Goal: Task Accomplishment & Management: Complete application form

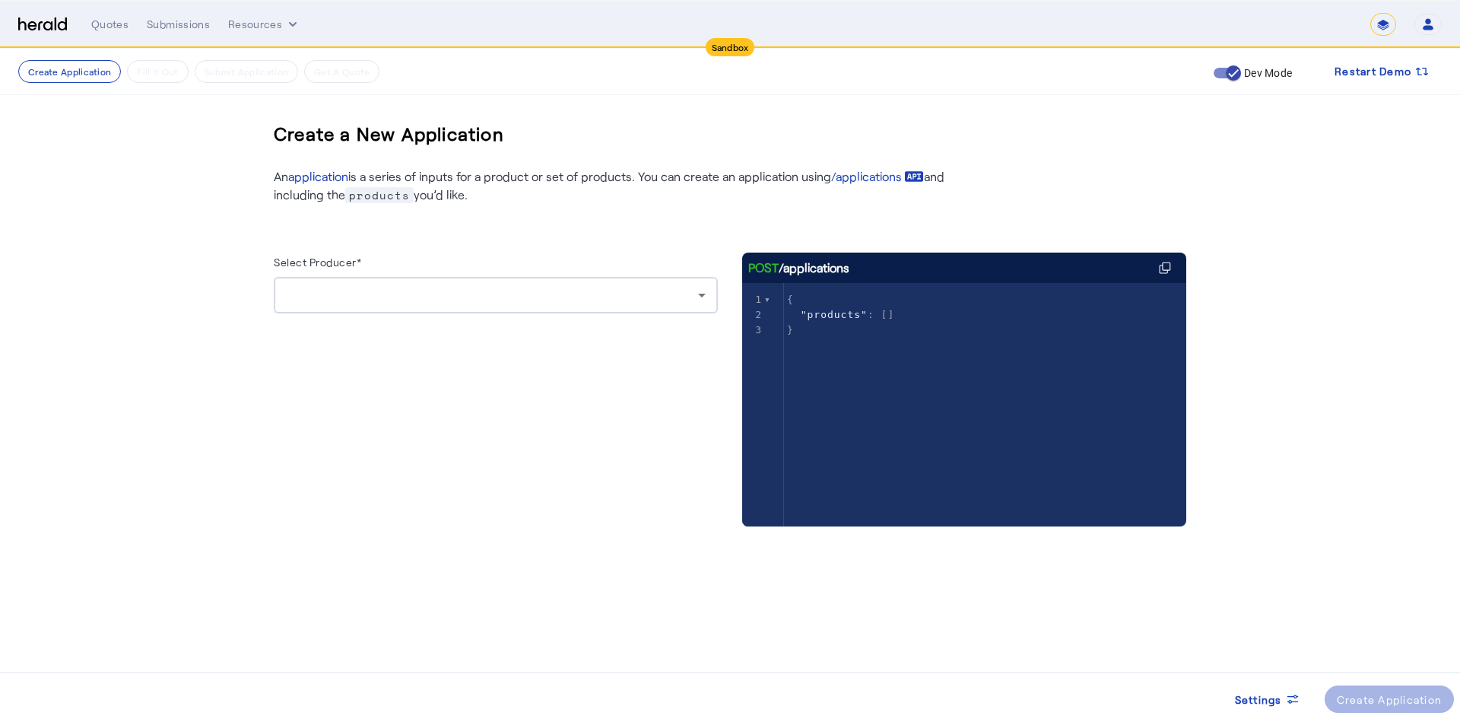
click at [545, 305] on div at bounding box center [496, 295] width 420 height 37
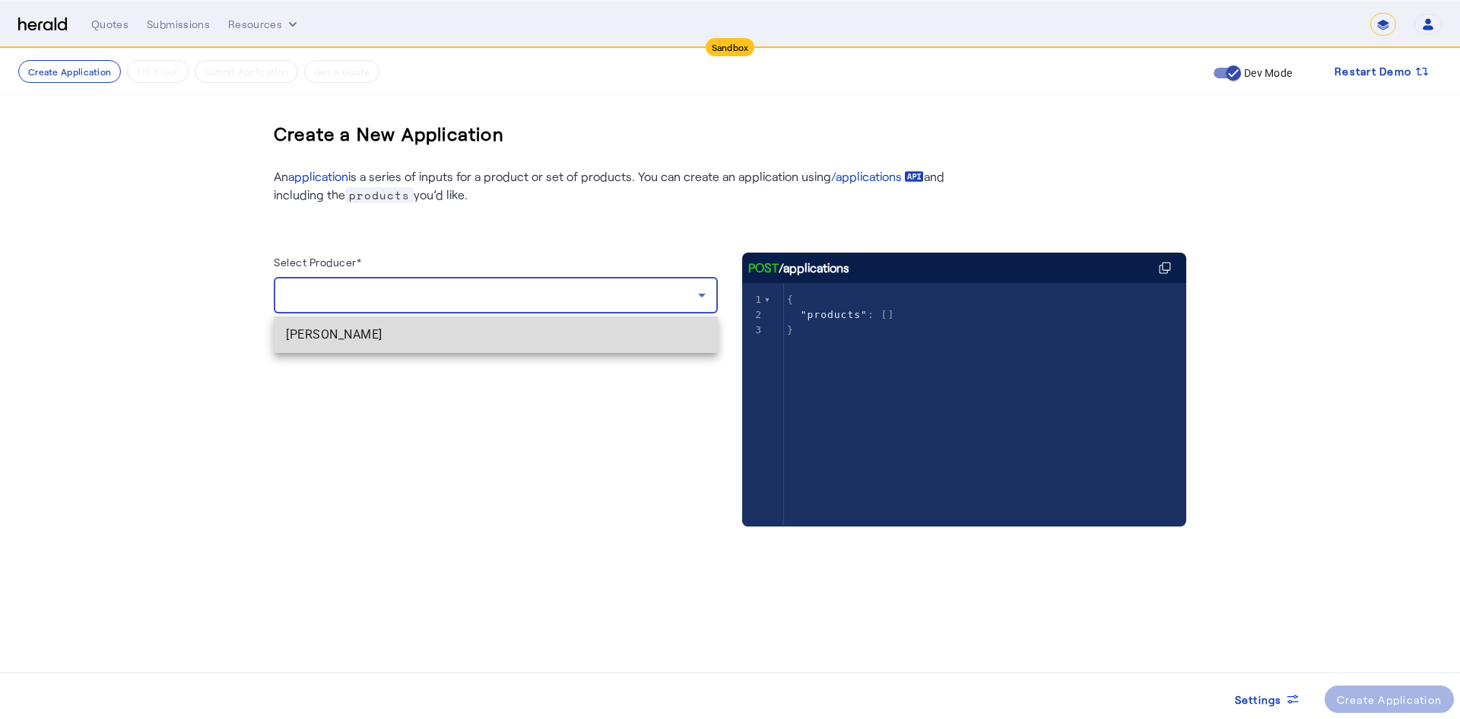
click at [400, 332] on span "[PERSON_NAME]" at bounding box center [496, 335] width 420 height 18
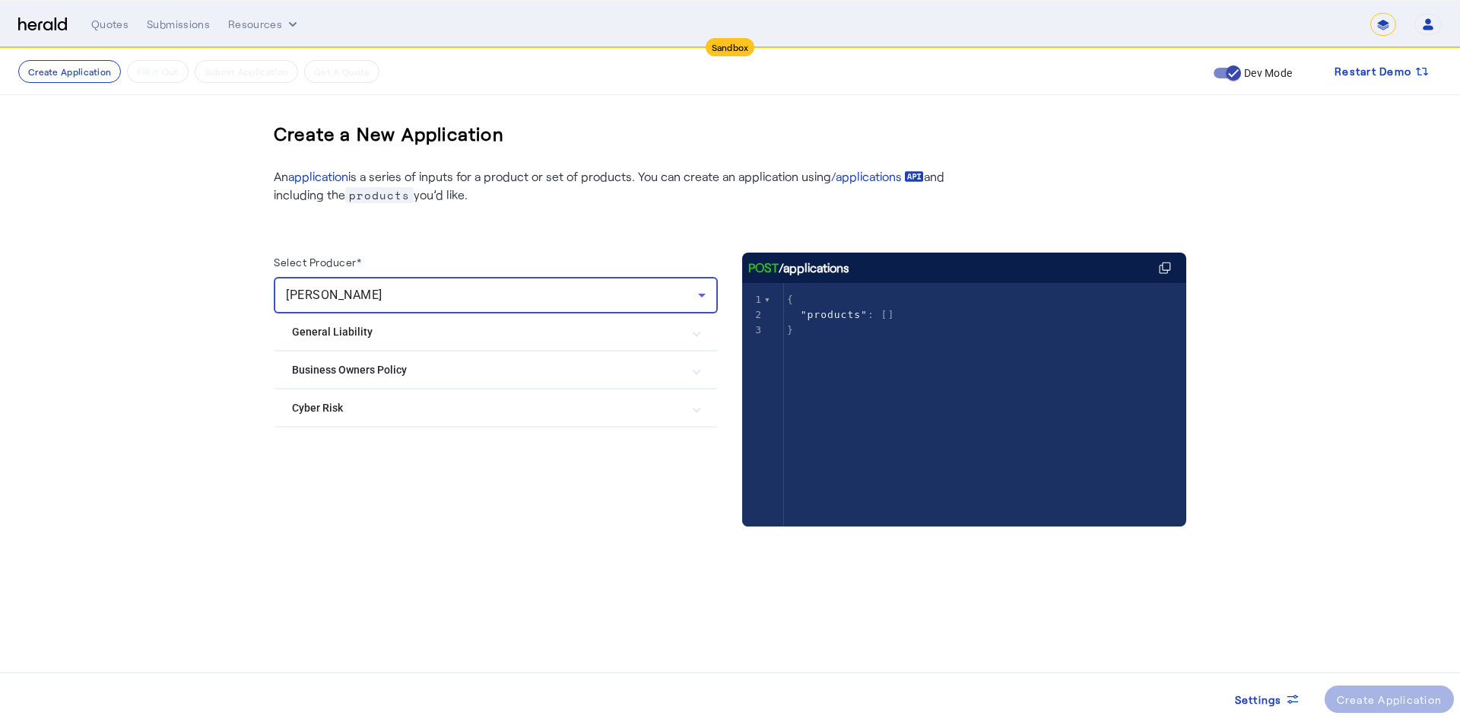
click at [327, 357] on mat-expansion-panel-header "Business Owners Policy" at bounding box center [496, 369] width 444 height 37
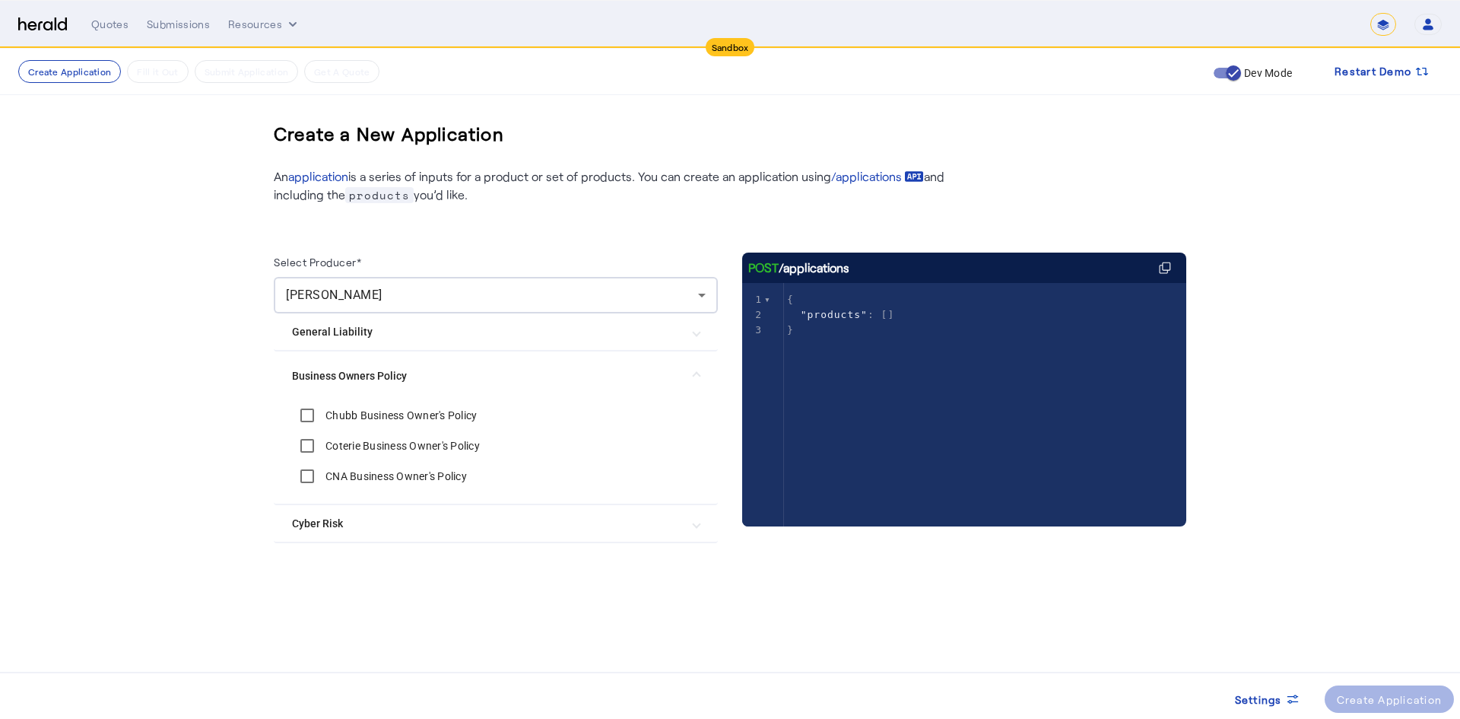
click at [336, 416] on label "Chubb Business Owner's Policy" at bounding box center [400, 415] width 154 height 15
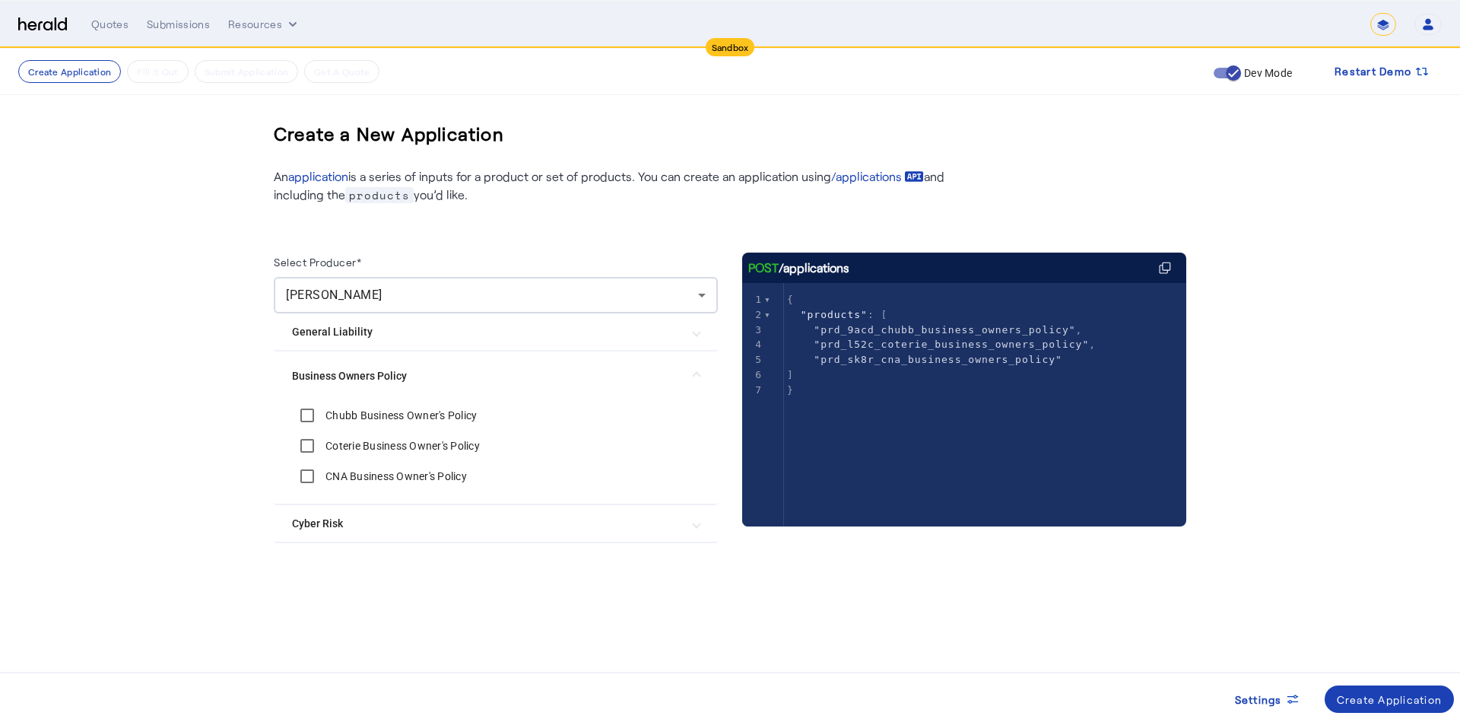
click at [511, 540] on mat-expansion-panel-header "Cyber Risk" at bounding box center [496, 523] width 444 height 37
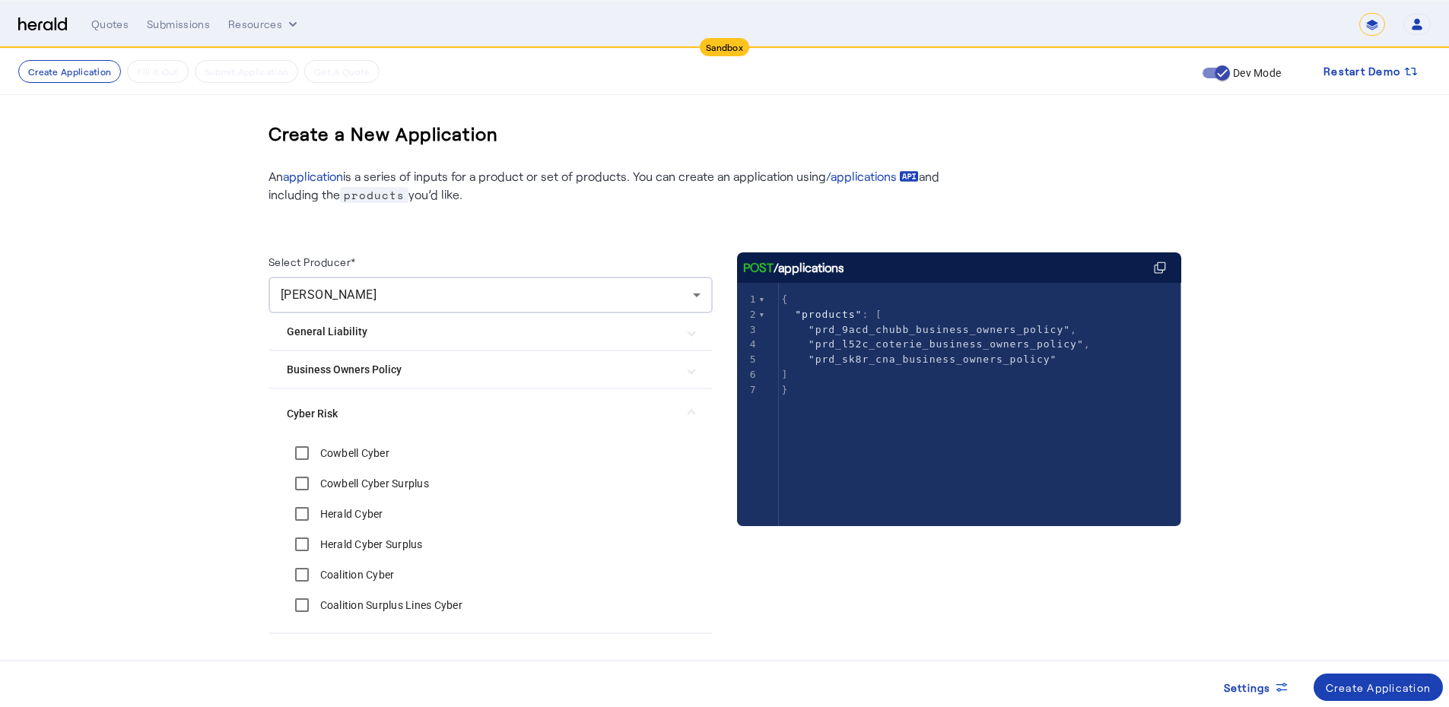
click at [378, 455] on label "Cowbell Cyber" at bounding box center [353, 453] width 72 height 15
click at [374, 484] on label "Cowbell Cyber Surplus" at bounding box center [373, 483] width 112 height 15
click at [364, 511] on label "Herald Cyber" at bounding box center [350, 514] width 66 height 15
click at [367, 539] on label "Herald Cyber Surplus" at bounding box center [370, 544] width 106 height 15
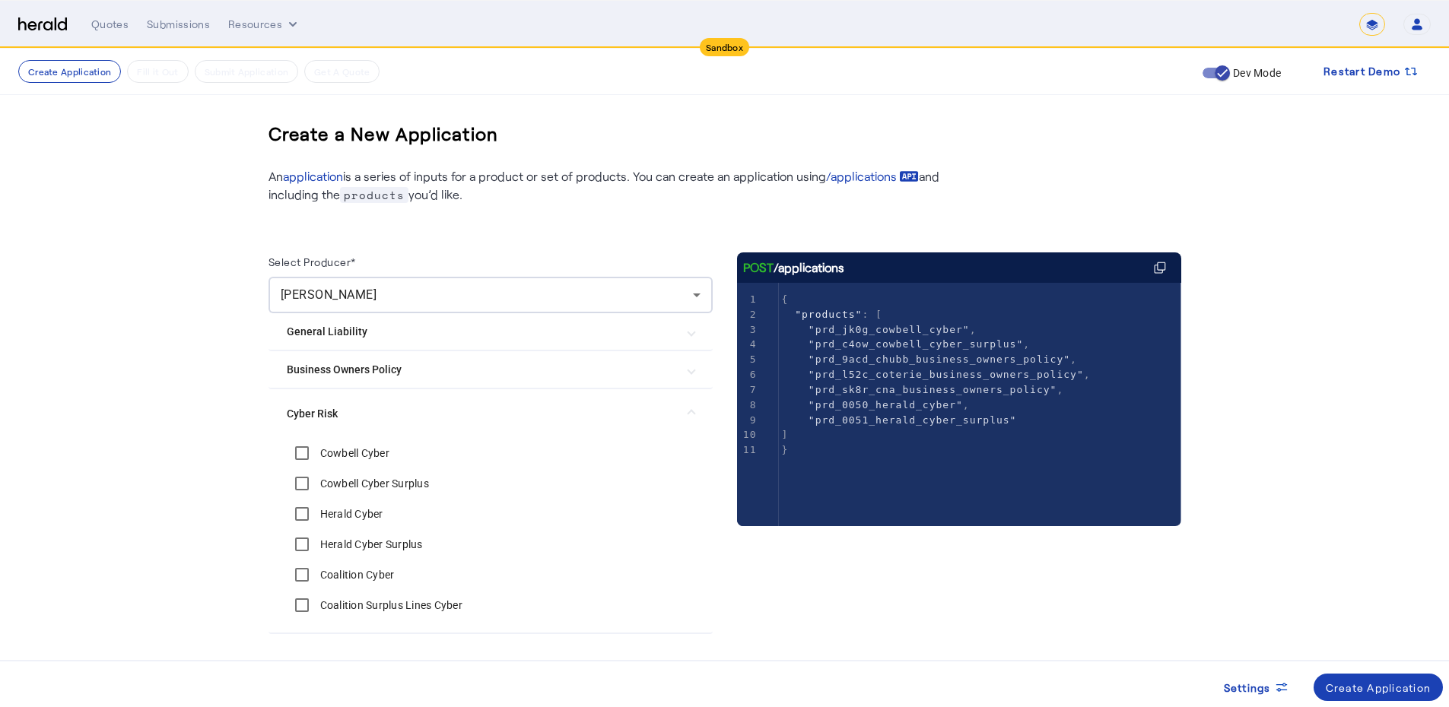
click at [359, 568] on label "Coalition Cyber" at bounding box center [356, 574] width 78 height 15
click at [355, 581] on label "Coalition Cyber" at bounding box center [356, 574] width 78 height 15
click at [352, 600] on label "Coalition Surplus Lines Cyber" at bounding box center [389, 605] width 145 height 15
click at [356, 562] on div "Coalition Cyber" at bounding box center [341, 575] width 108 height 30
